Goal: Communication & Community: Answer question/provide support

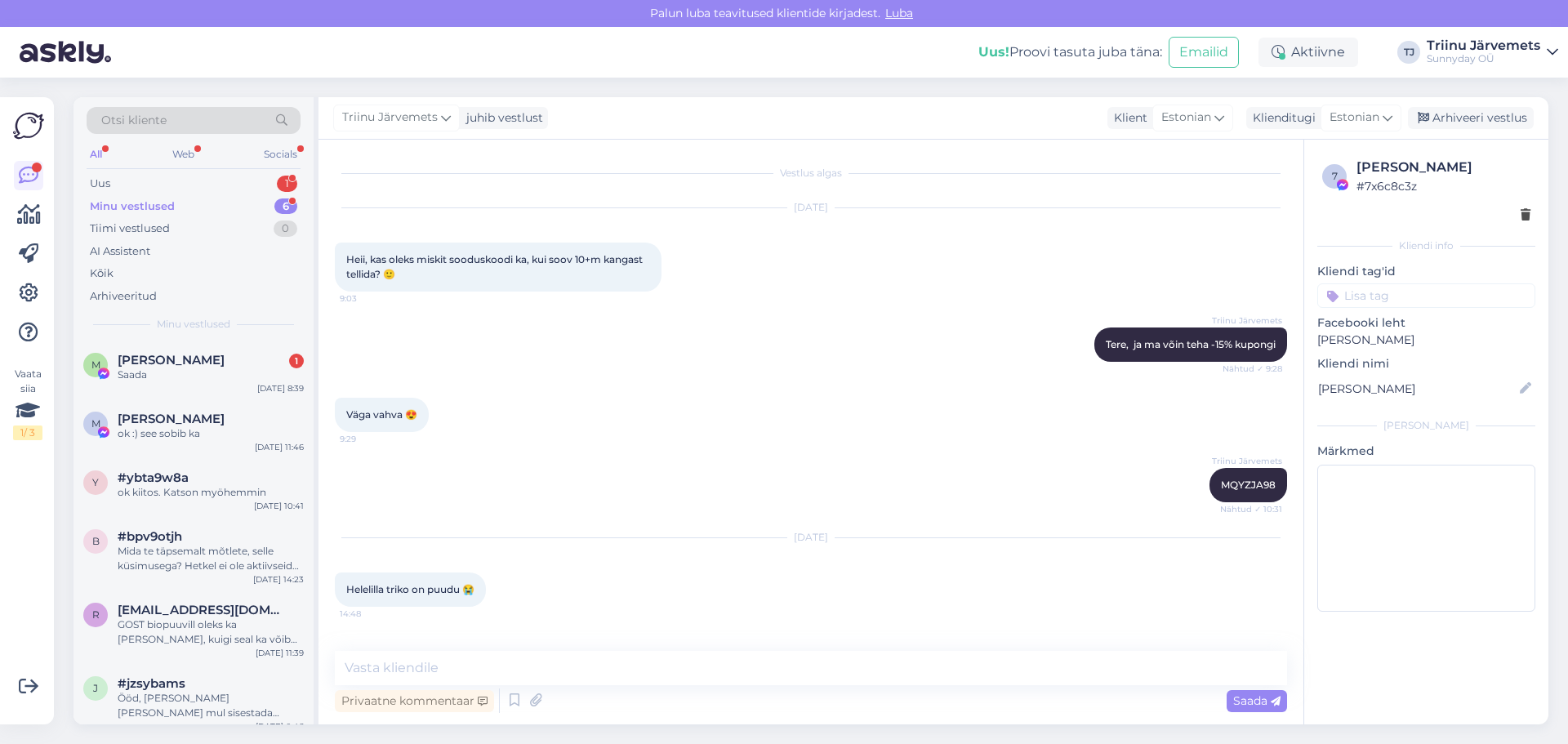
scroll to position [2261, 0]
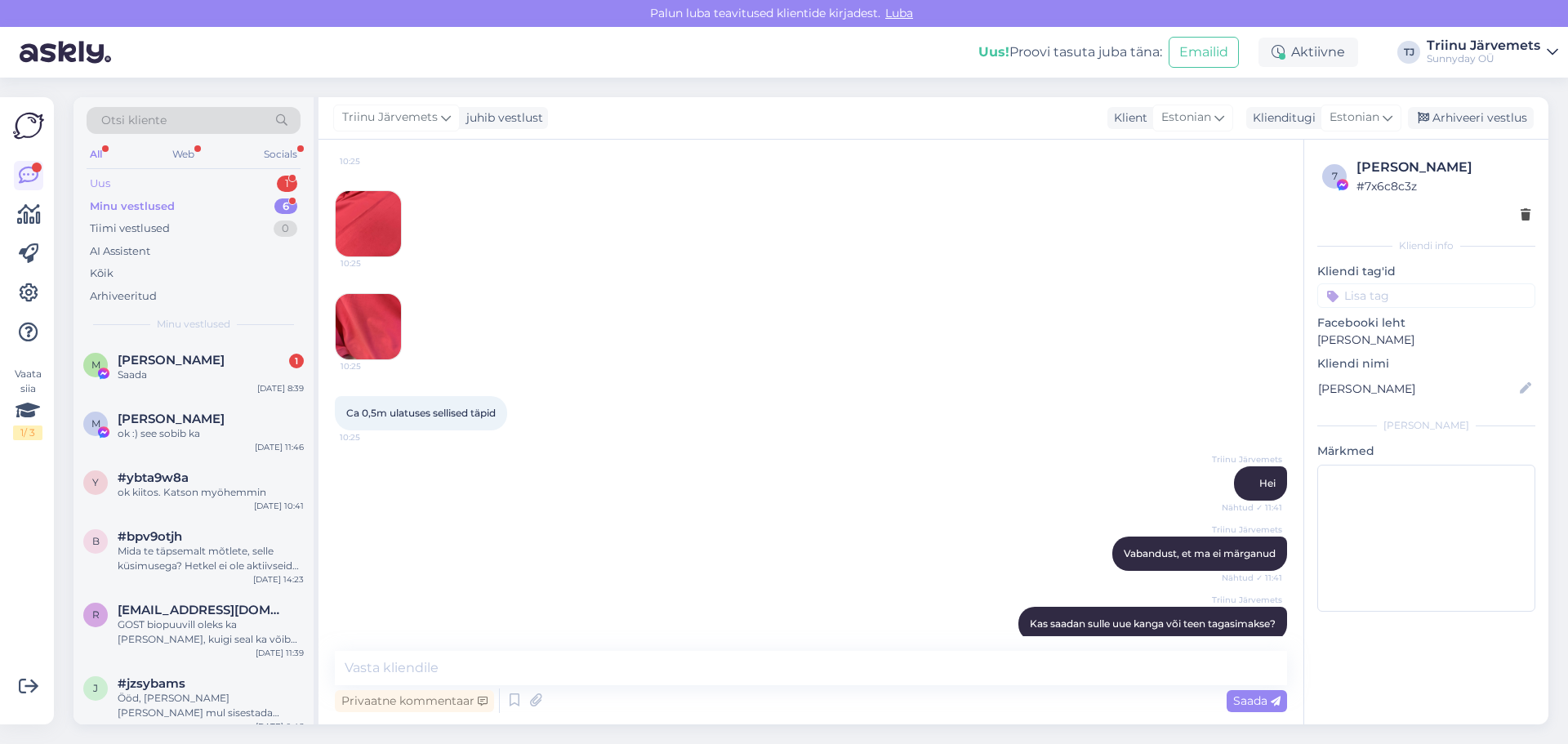
click at [144, 175] on div "Uus 1" at bounding box center [193, 184] width 214 height 23
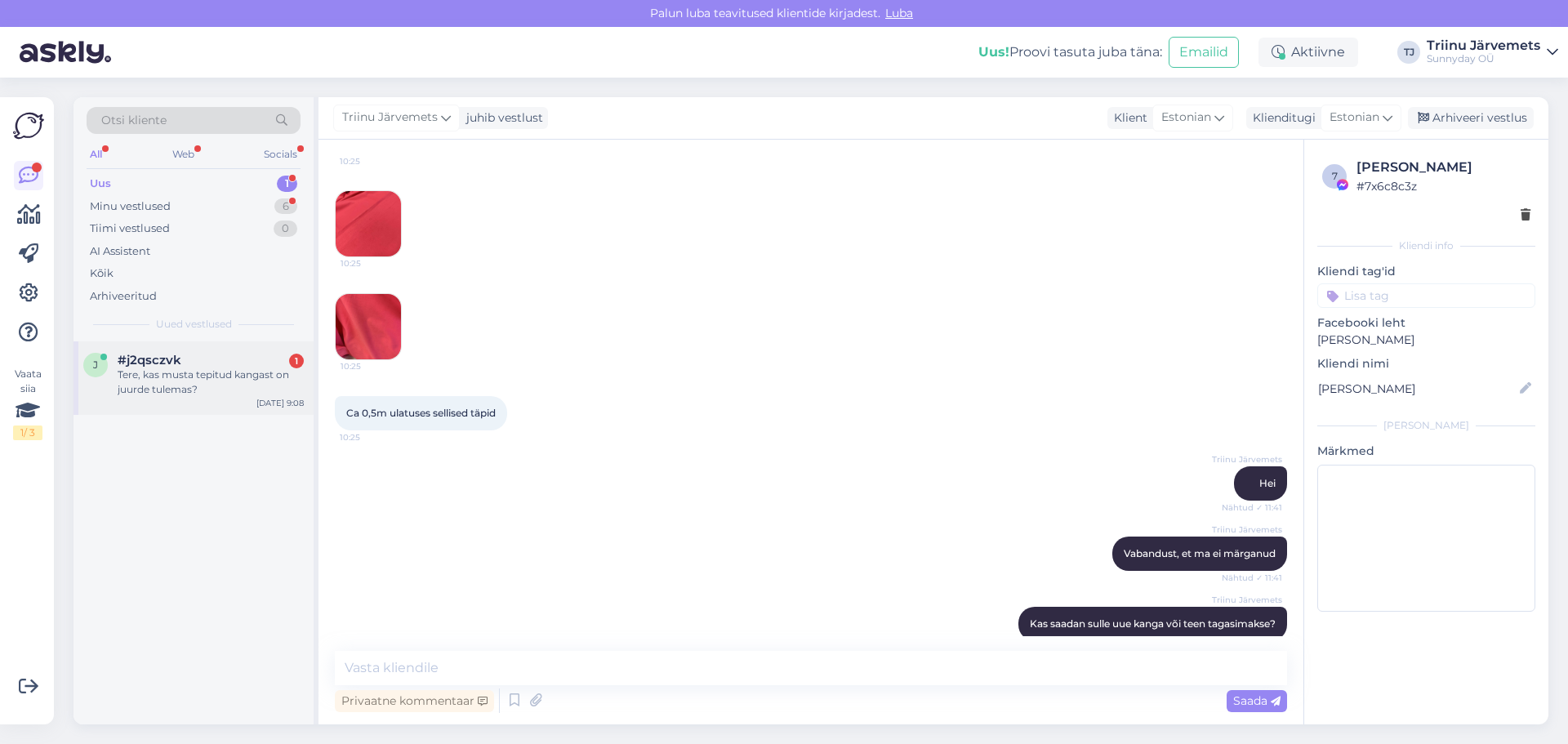
click at [187, 398] on div "j #j2qsczvk 1 Tere, kas musta tepitud kangast on juurde tulemas? [DATE] 9:08" at bounding box center [193, 378] width 240 height 73
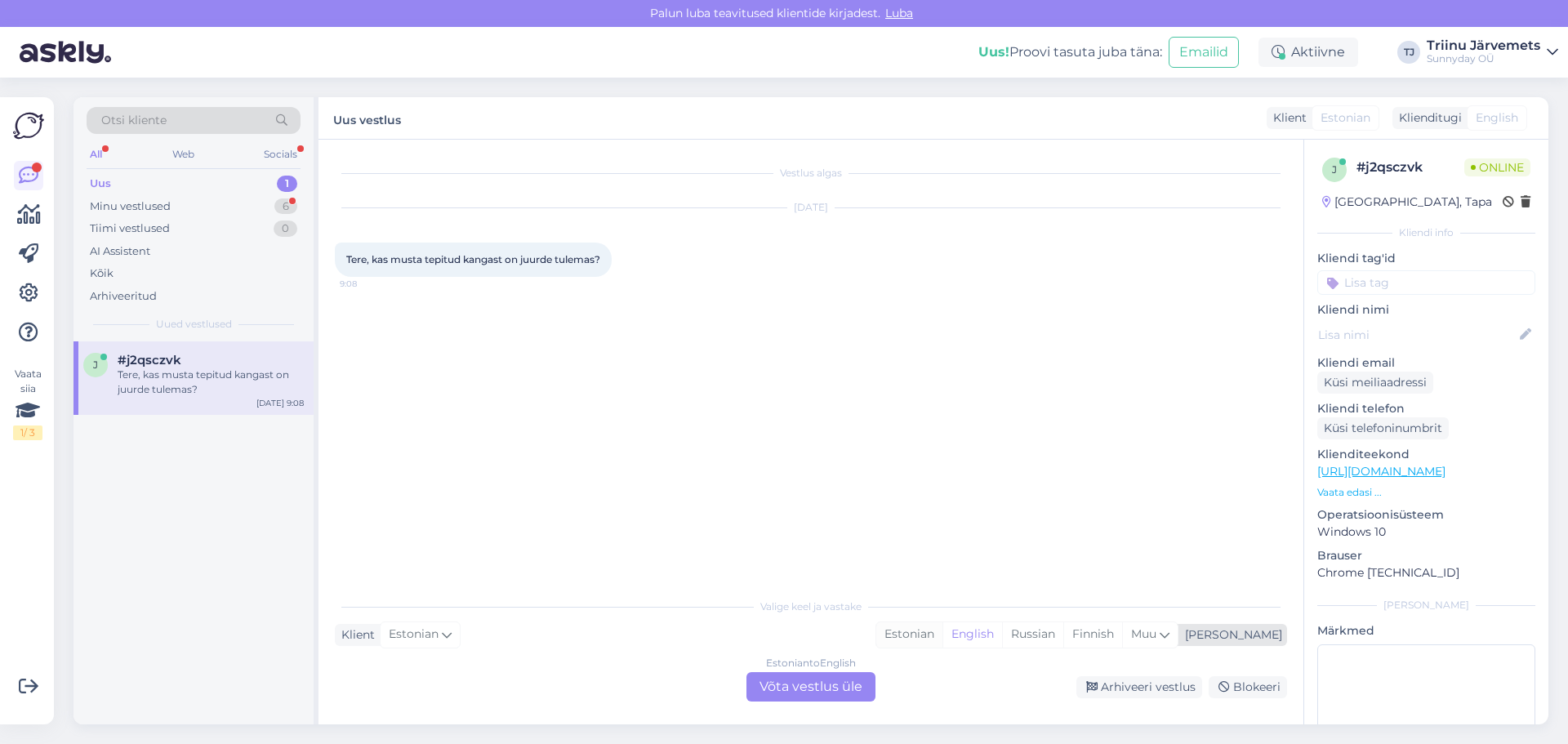
click at [942, 634] on div "Estonian" at bounding box center [909, 634] width 66 height 25
click at [817, 680] on div "Estonian to Estonian Võta vestlus üle" at bounding box center [811, 687] width 129 height 30
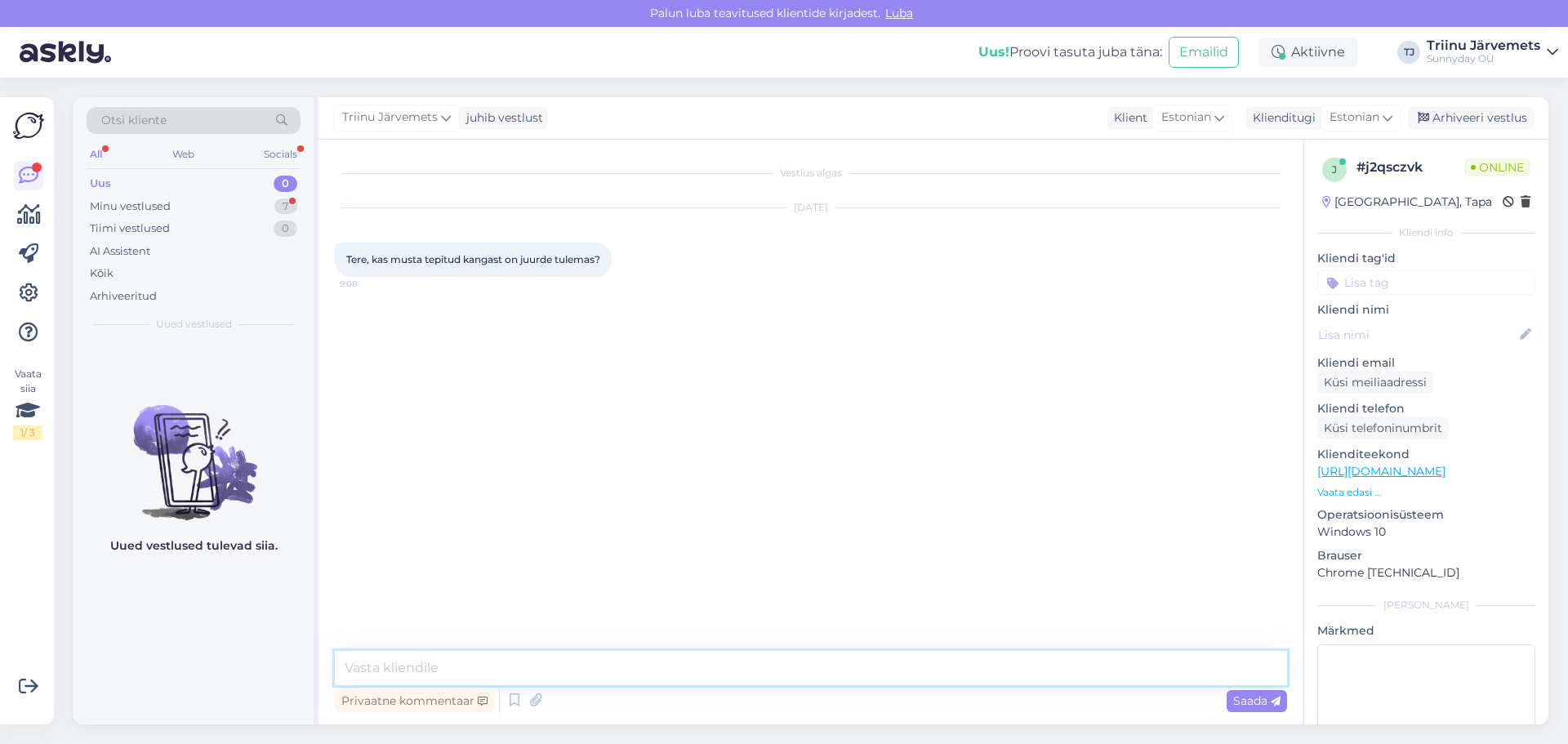
click at [671, 673] on textarea at bounding box center [811, 668] width 952 height 35
type textarea "Tere, ja on tellitud"
type textarea "peaks saabuma varsti"
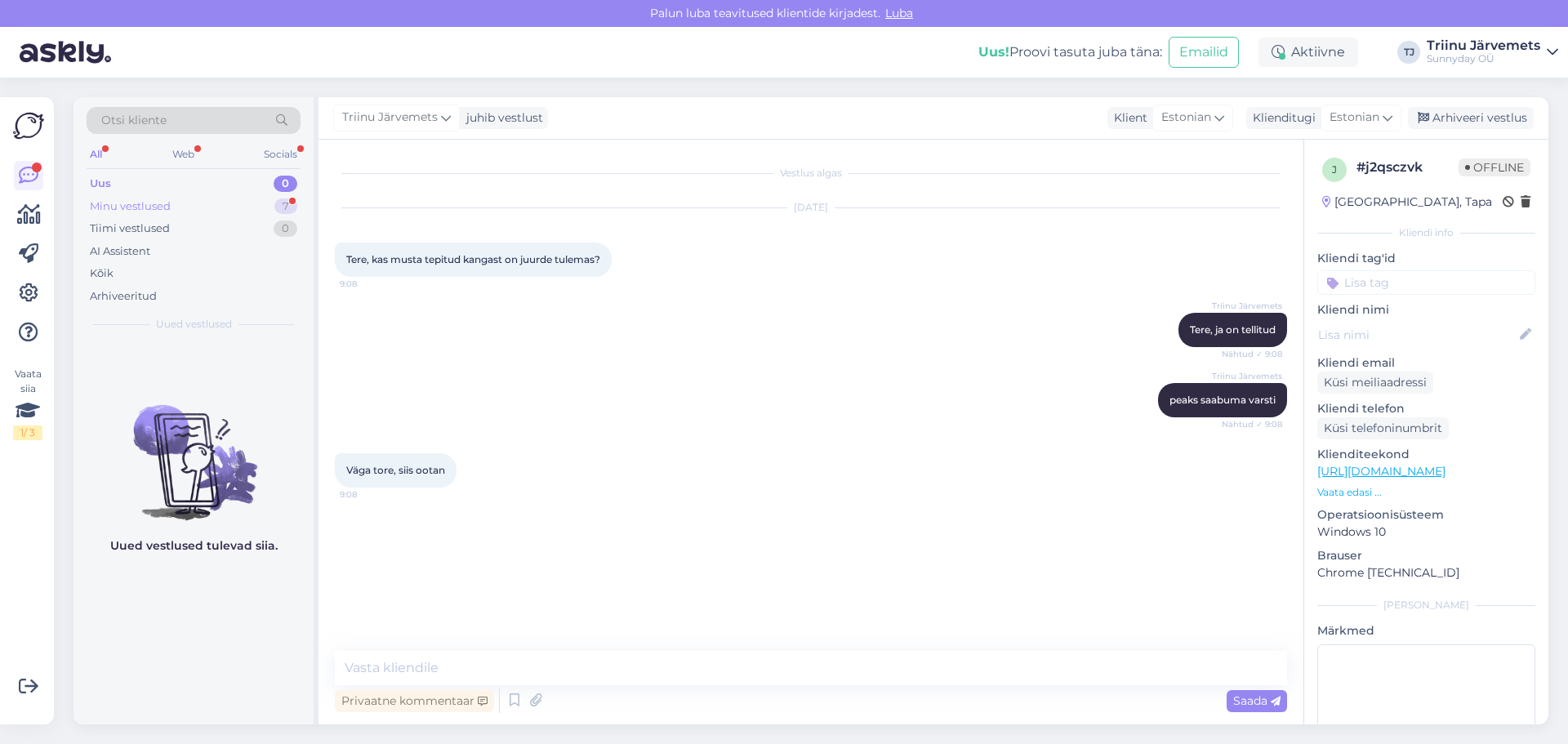
click at [215, 205] on div "Minu vestlused 7" at bounding box center [193, 207] width 214 height 23
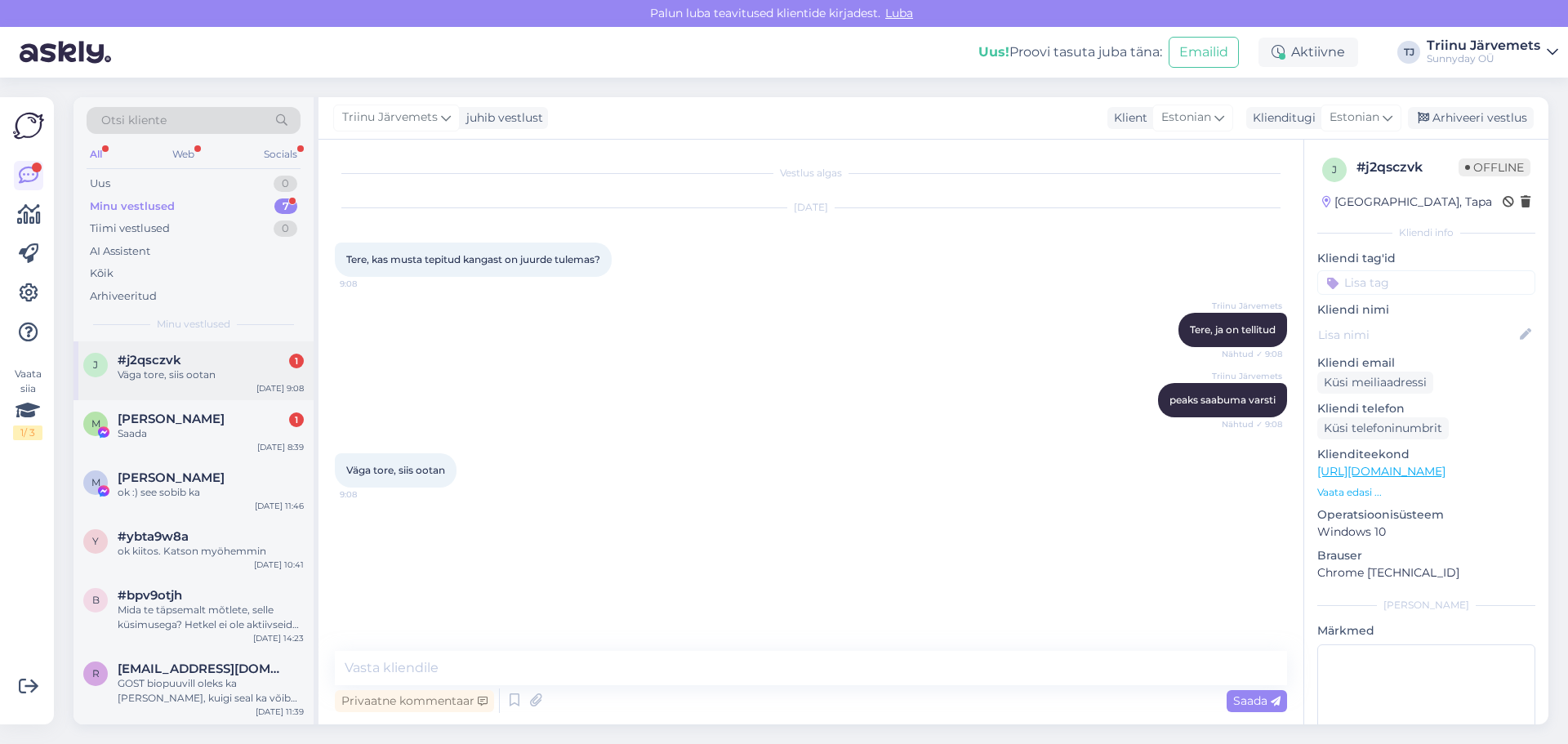
click at [222, 374] on div "Väga tore, siis ootan" at bounding box center [211, 375] width 186 height 15
click at [238, 436] on div "Saada" at bounding box center [211, 434] width 186 height 15
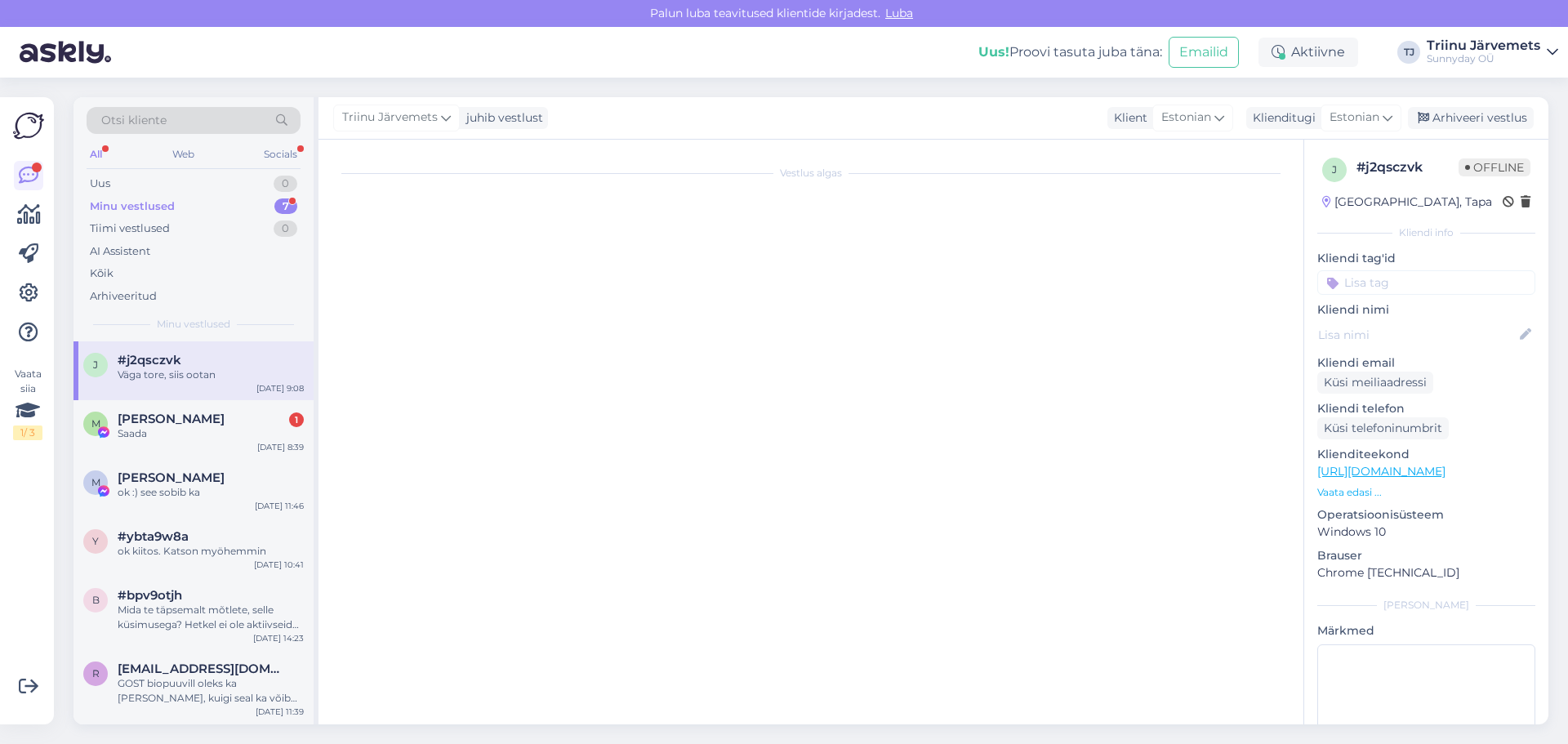
scroll to position [7497, 0]
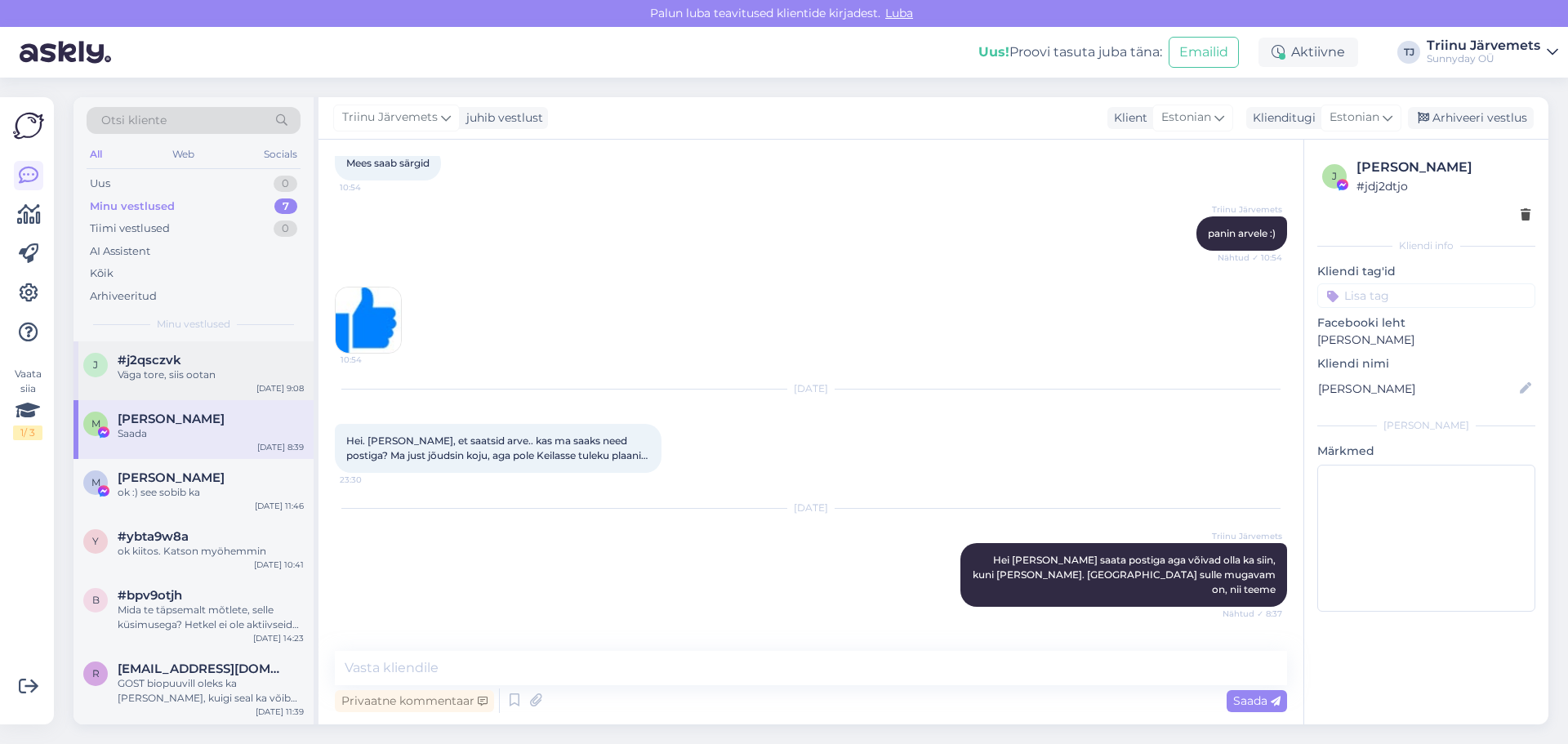
click at [151, 364] on span "#j2qsczvk" at bounding box center [149, 360] width 64 height 15
